Goal: Task Accomplishment & Management: Use online tool/utility

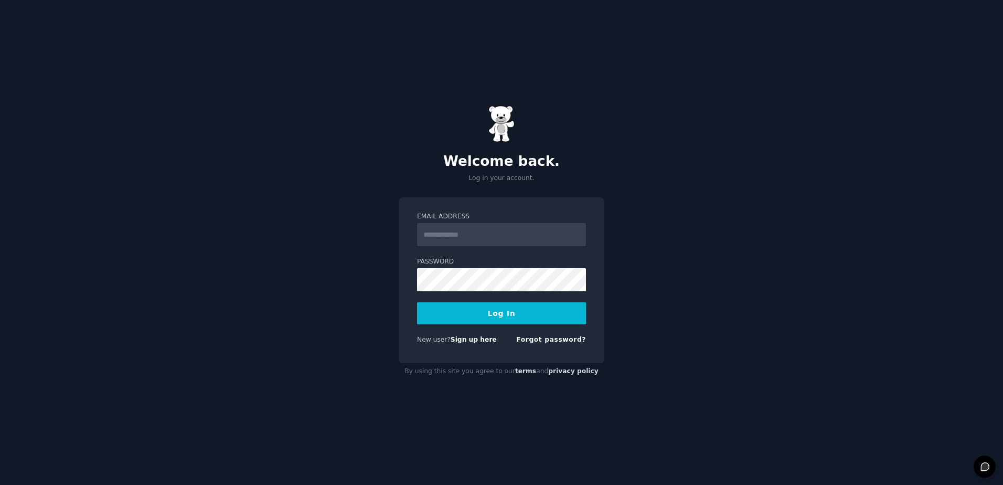
click at [440, 238] on input "Email Address" at bounding box center [501, 234] width 169 height 23
type input "**********"
click at [504, 311] on button "Log In" at bounding box center [501, 313] width 169 height 22
